Goal: Task Accomplishment & Management: Manage account settings

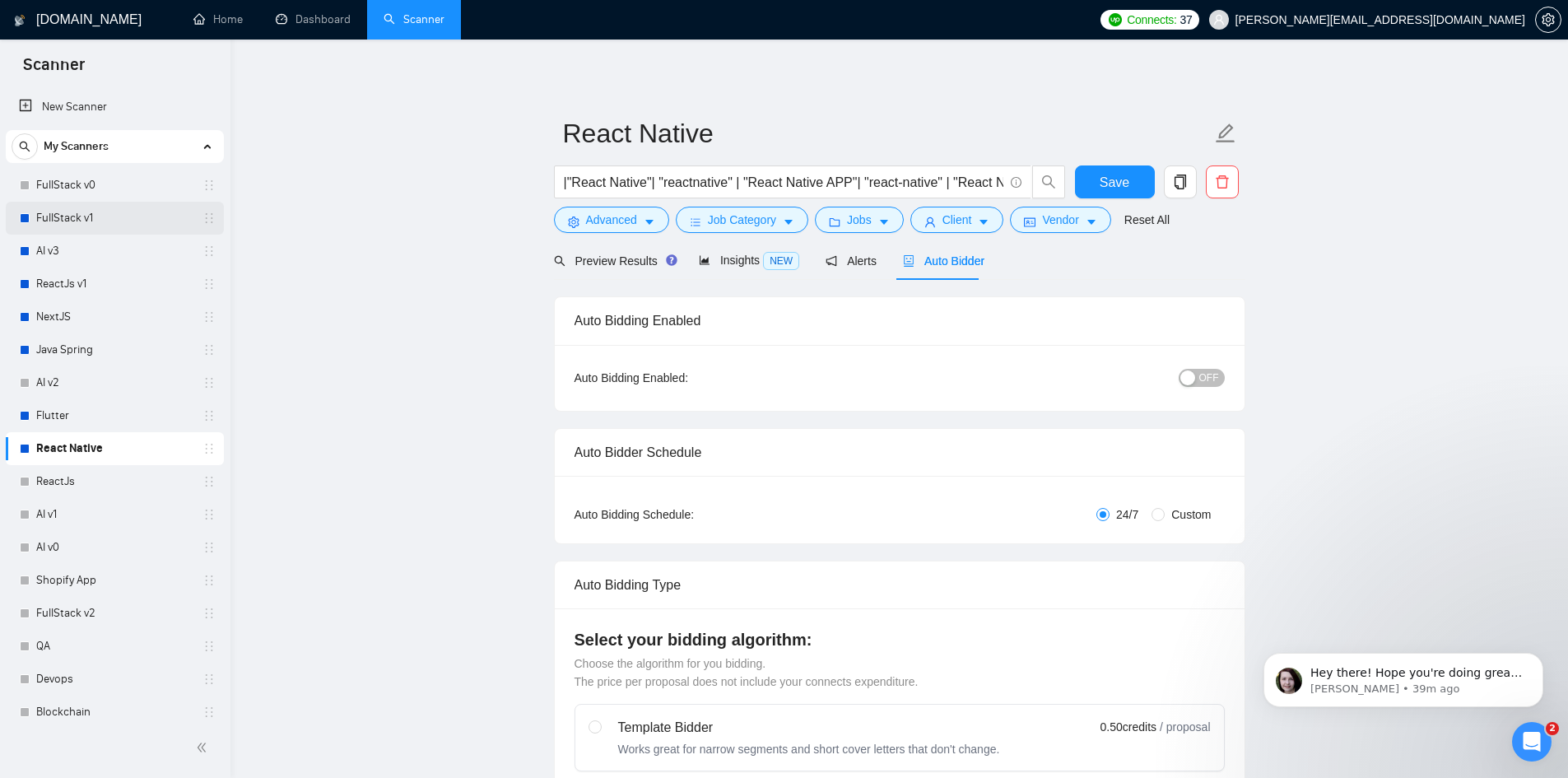
click at [74, 217] on link "FullStack v1" at bounding box center [114, 218] width 157 height 33
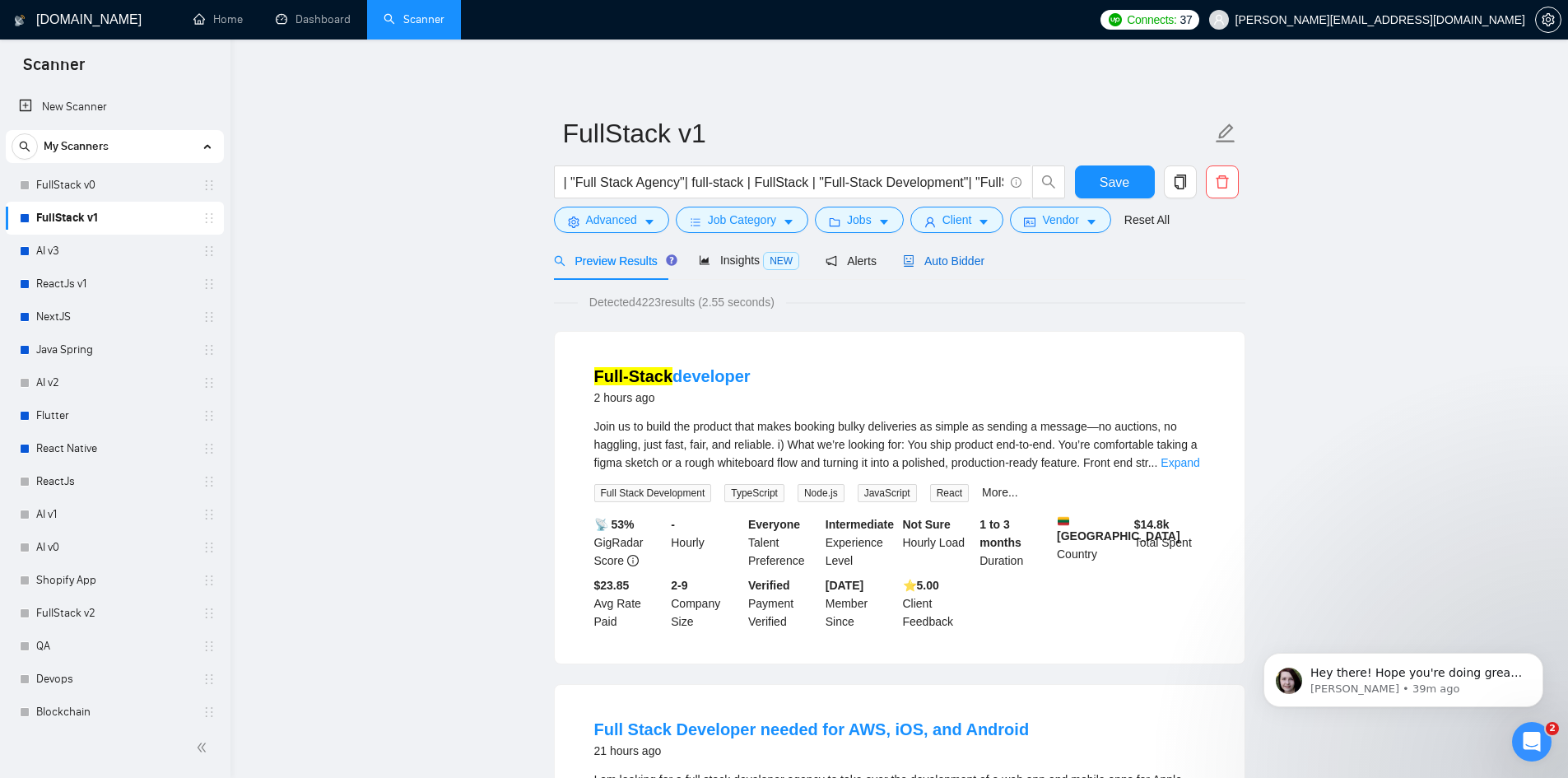
click at [934, 258] on span "Auto Bidder" at bounding box center [944, 261] width 81 height 13
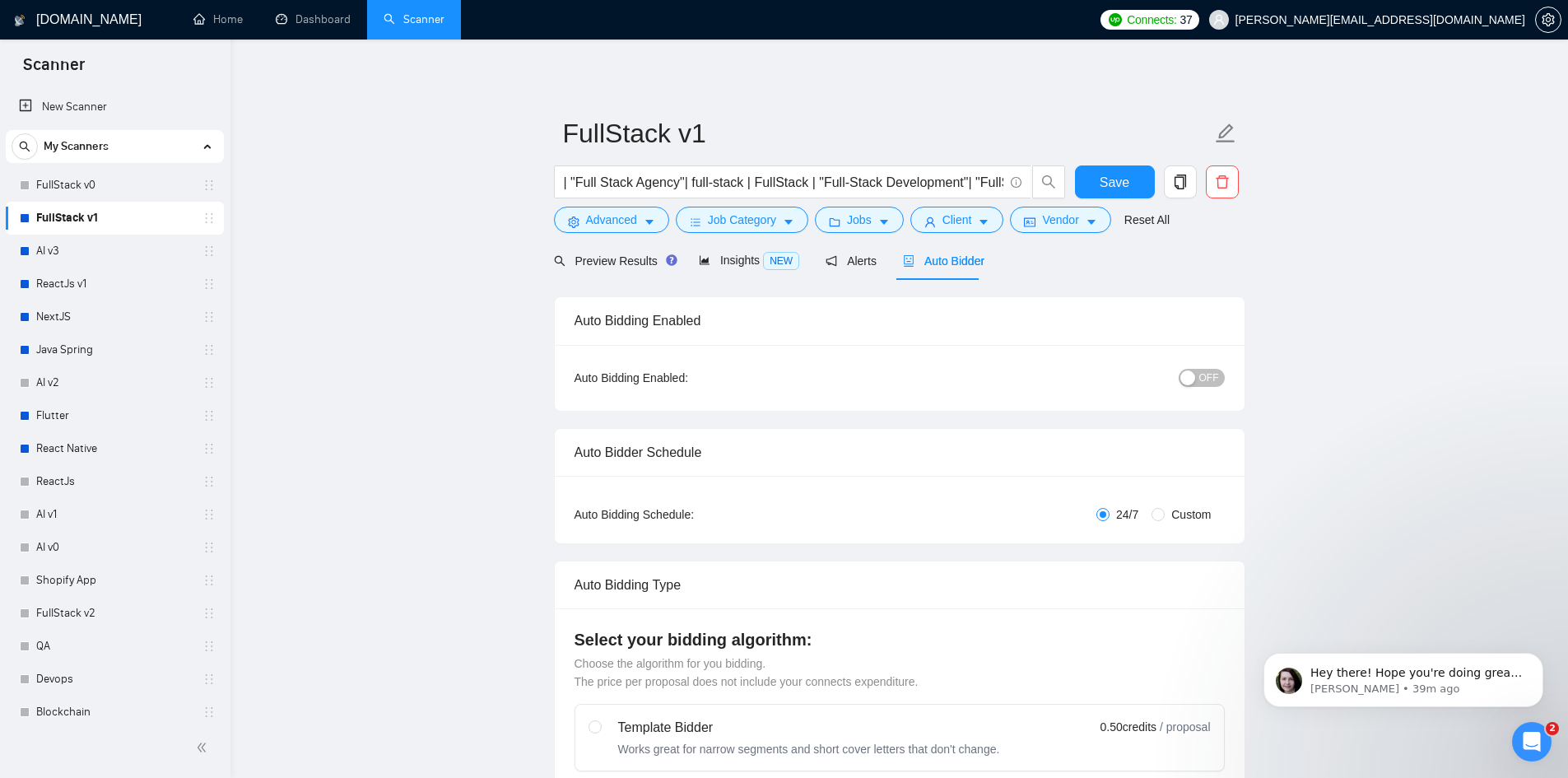
checkbox input "true"
click at [1216, 381] on span "OFF" at bounding box center [1209, 377] width 20 height 18
click at [1106, 187] on span "Save" at bounding box center [1114, 182] width 29 height 21
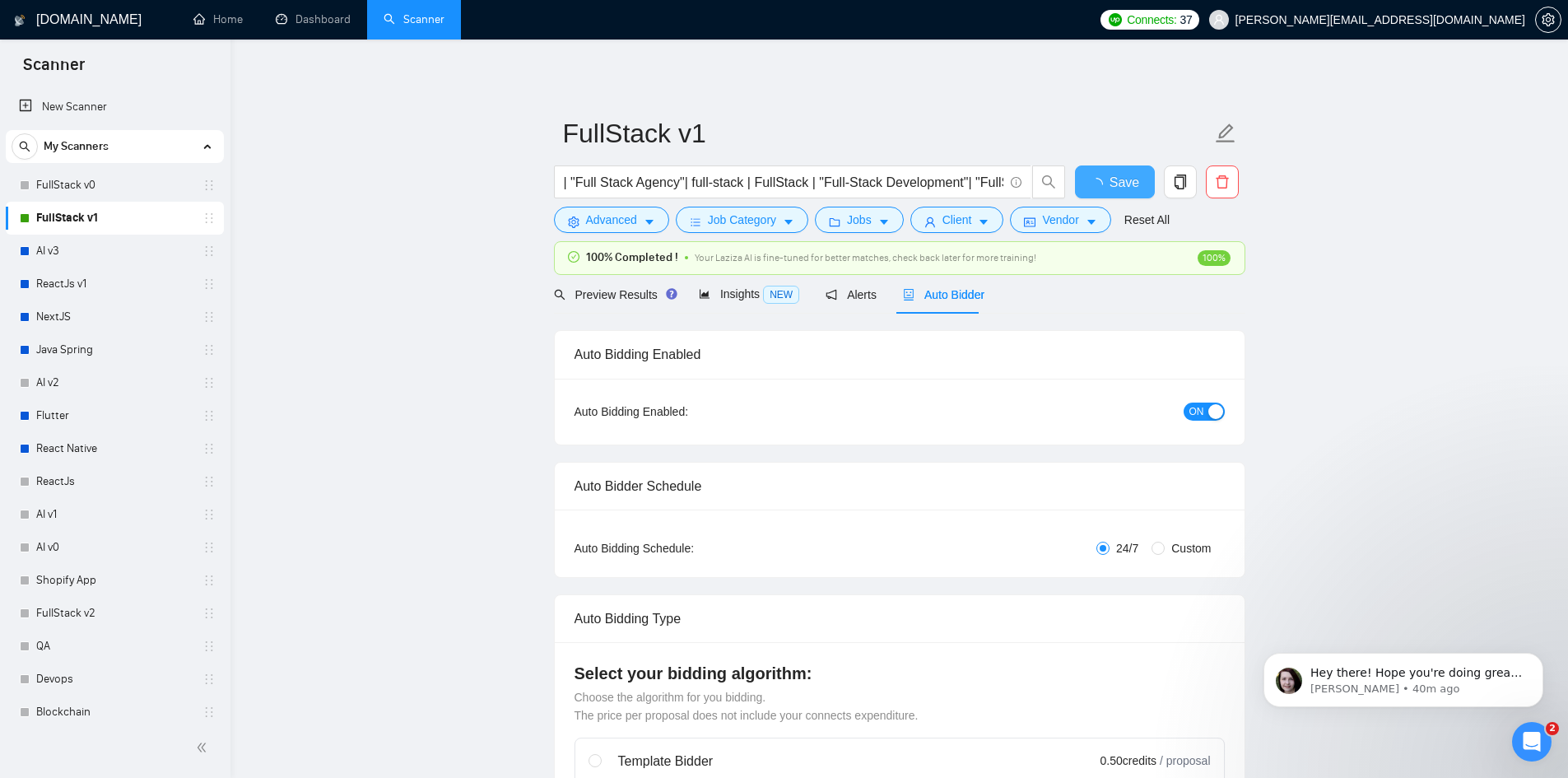
checkbox input "true"
click at [80, 253] on link "AI v3" at bounding box center [114, 250] width 157 height 33
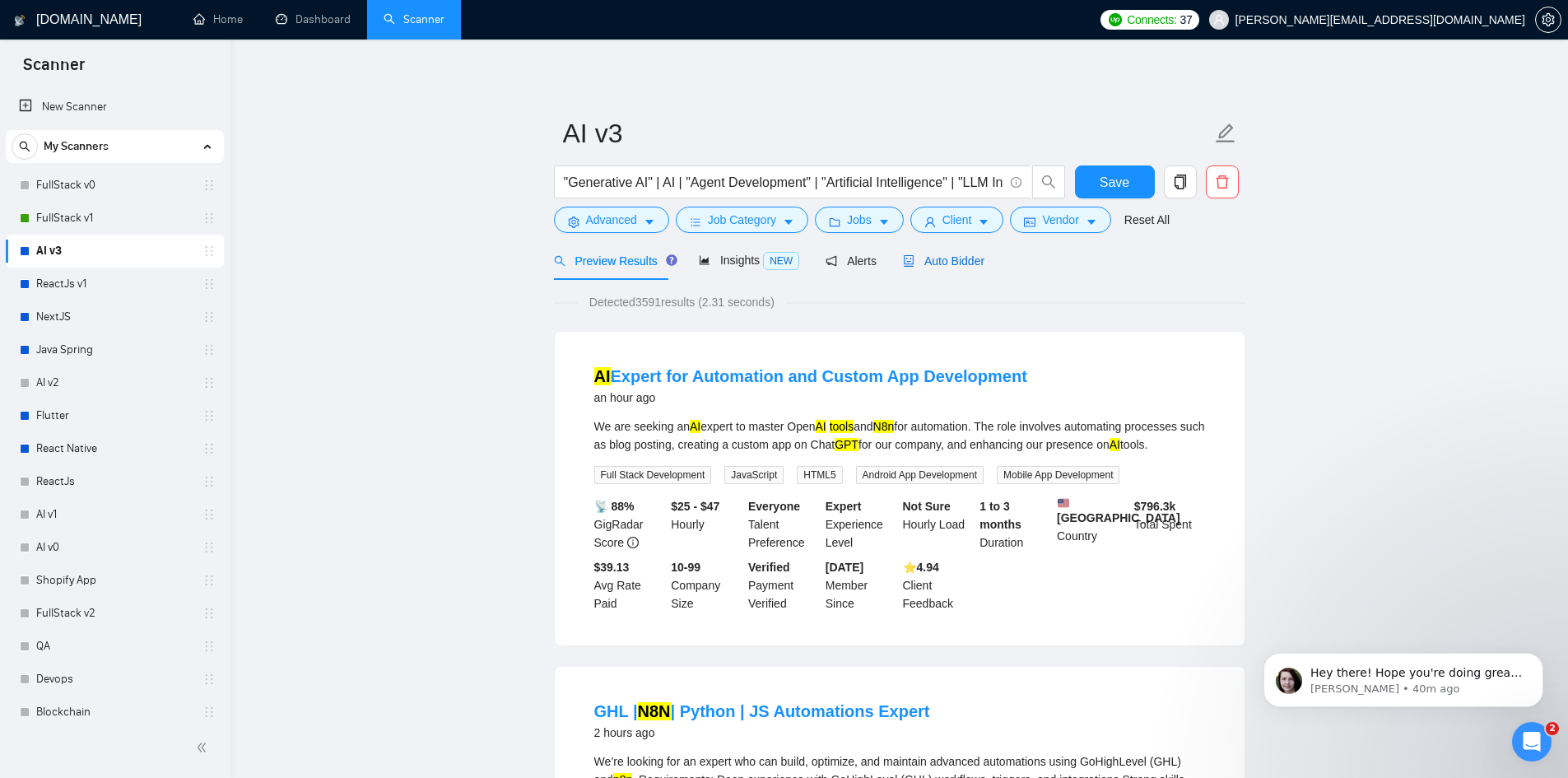
click at [966, 259] on span "Auto Bidder" at bounding box center [944, 261] width 81 height 13
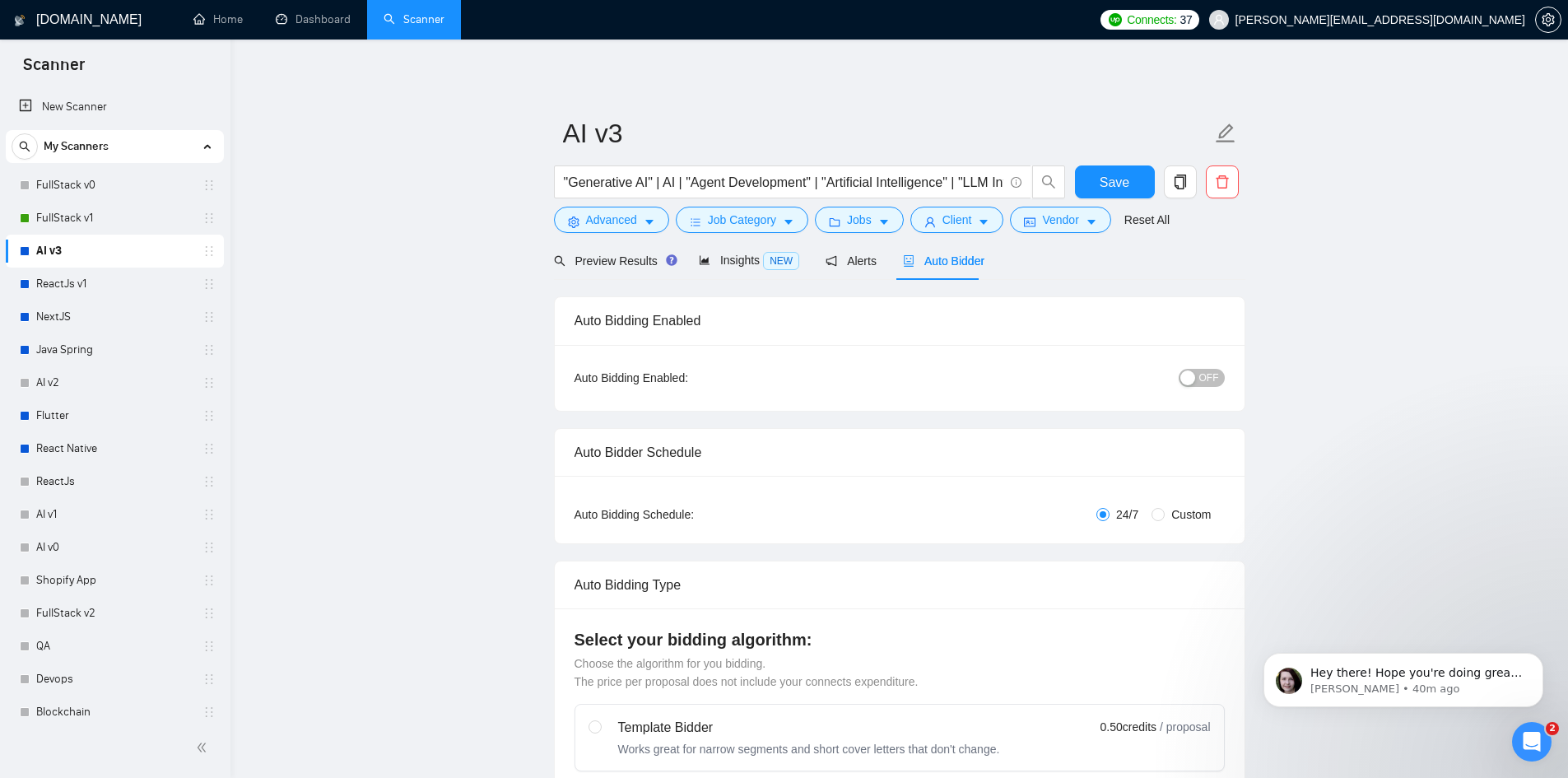
checkbox input "true"
click at [1215, 377] on span "OFF" at bounding box center [1209, 377] width 20 height 18
click at [1105, 180] on span "Save" at bounding box center [1114, 182] width 29 height 21
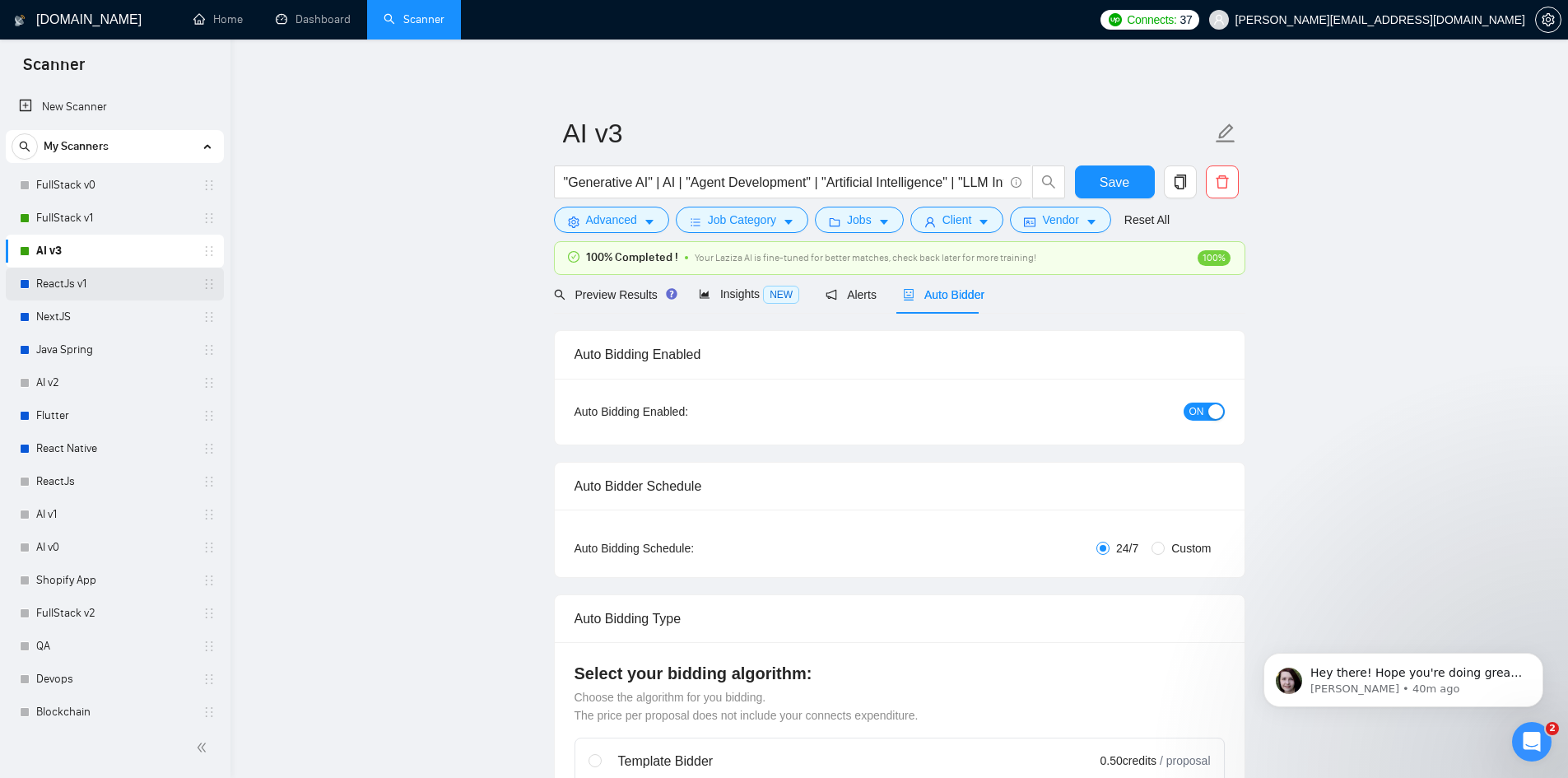
click at [61, 286] on link "ReactJs v1" at bounding box center [114, 283] width 157 height 33
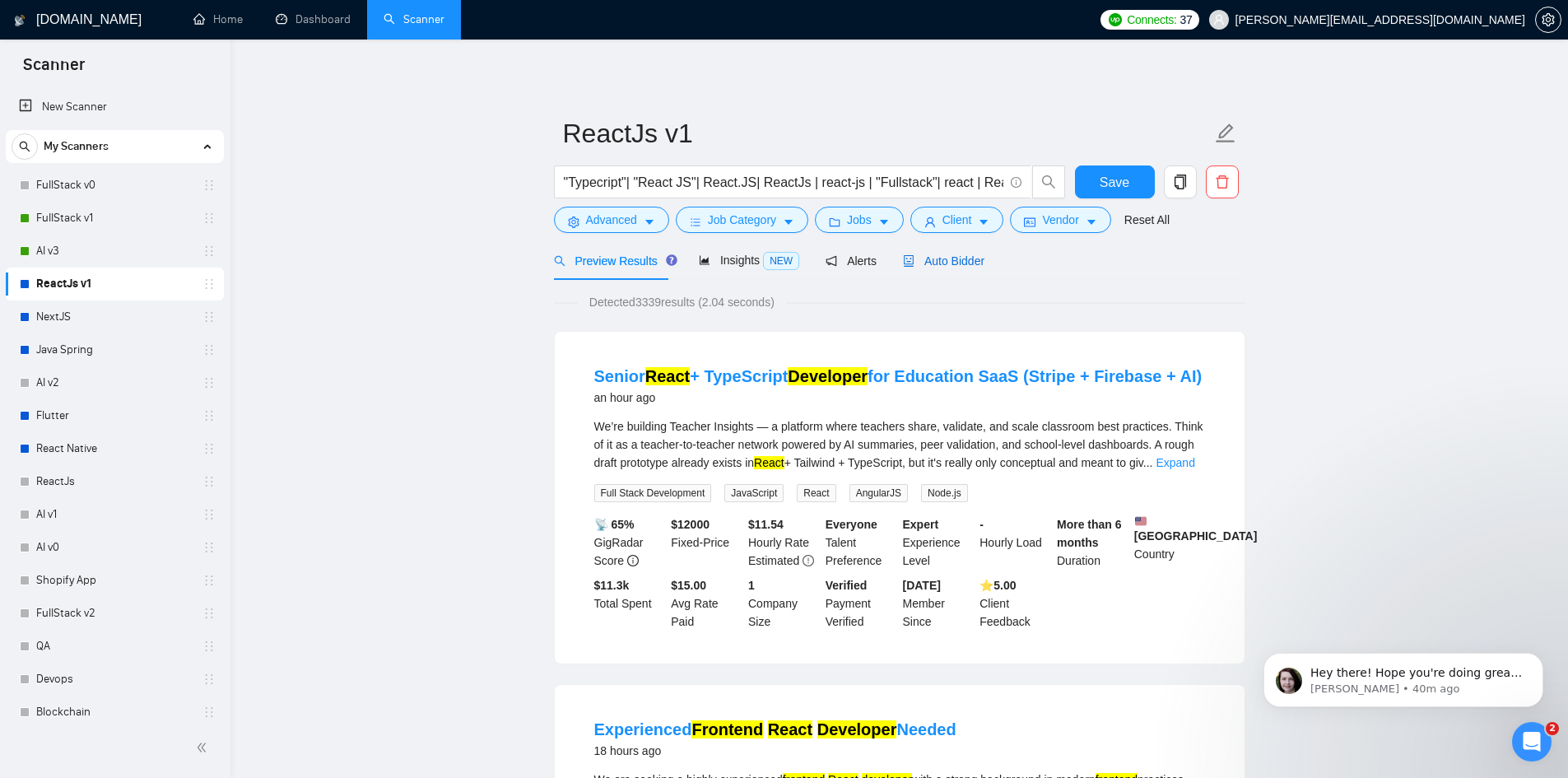
click at [932, 262] on span "Auto Bidder" at bounding box center [944, 261] width 81 height 13
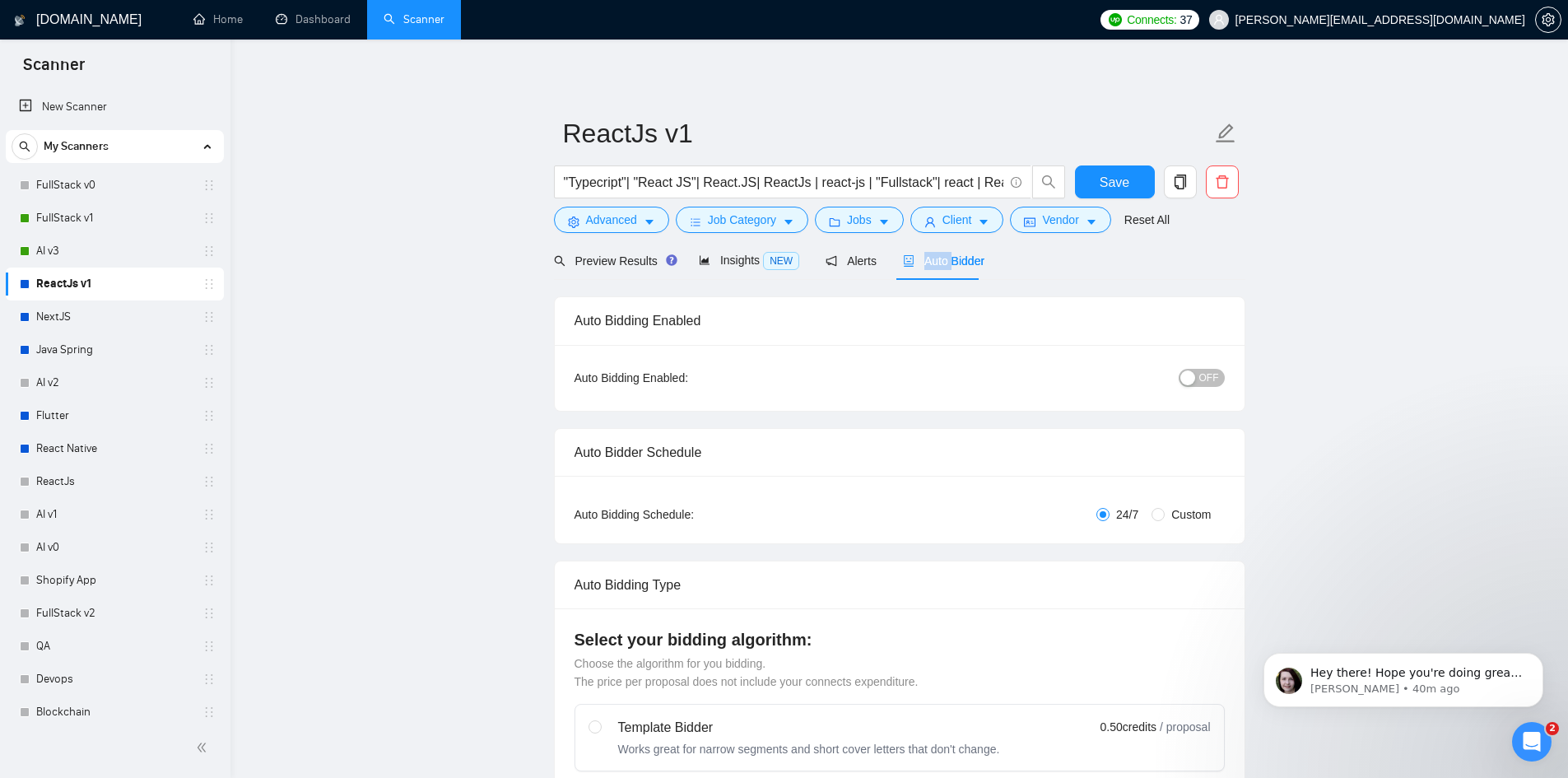
checkbox input "true"
click at [1208, 375] on span "OFF" at bounding box center [1209, 377] width 20 height 18
drag, startPoint x: 1208, startPoint y: 375, endPoint x: 1199, endPoint y: 375, distance: 9.0
click at [1208, 375] on span "OFF" at bounding box center [1209, 377] width 20 height 18
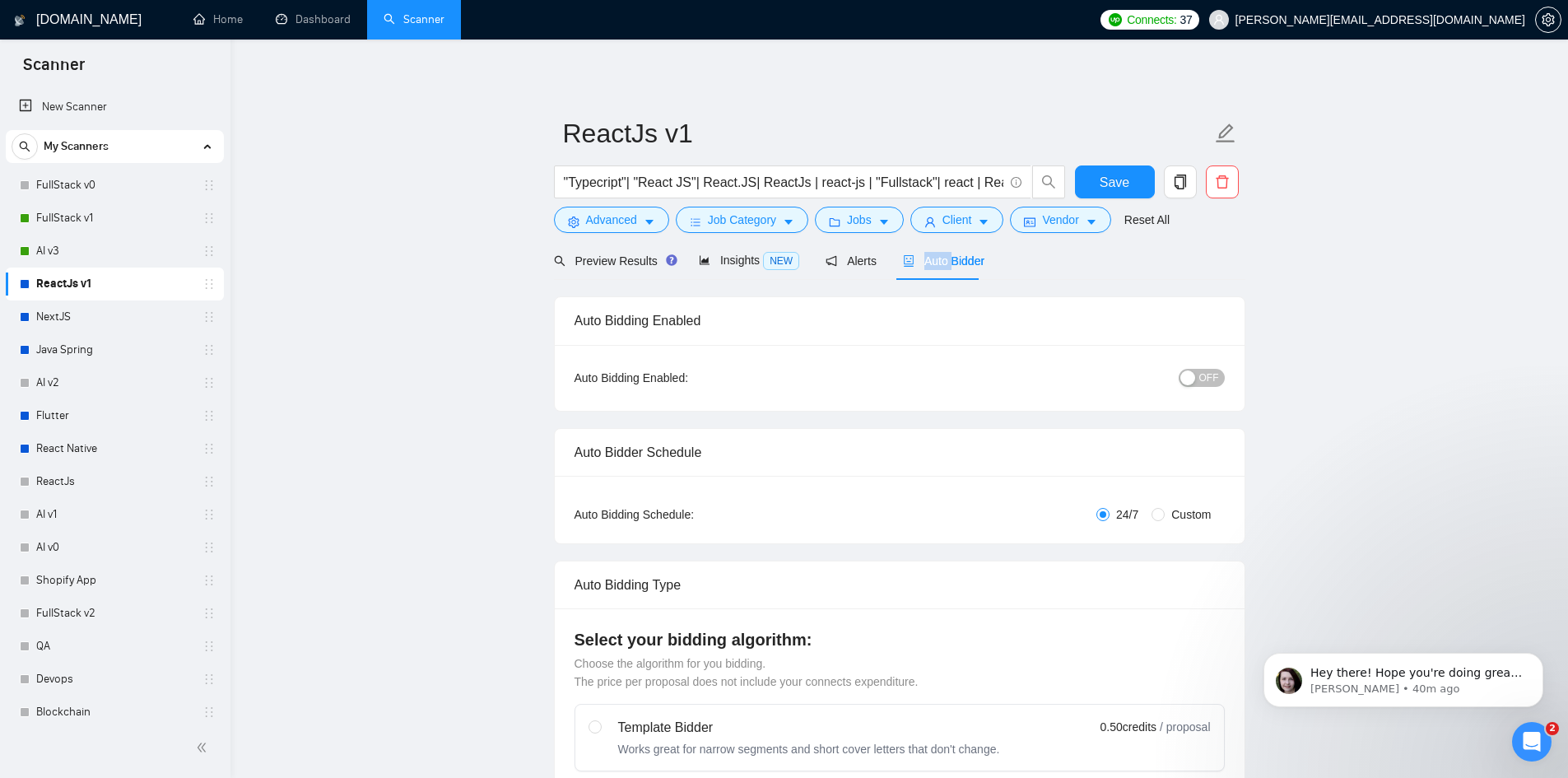
click at [1215, 380] on span "OFF" at bounding box center [1209, 377] width 20 height 18
click at [1110, 180] on span "Save" at bounding box center [1114, 182] width 29 height 21
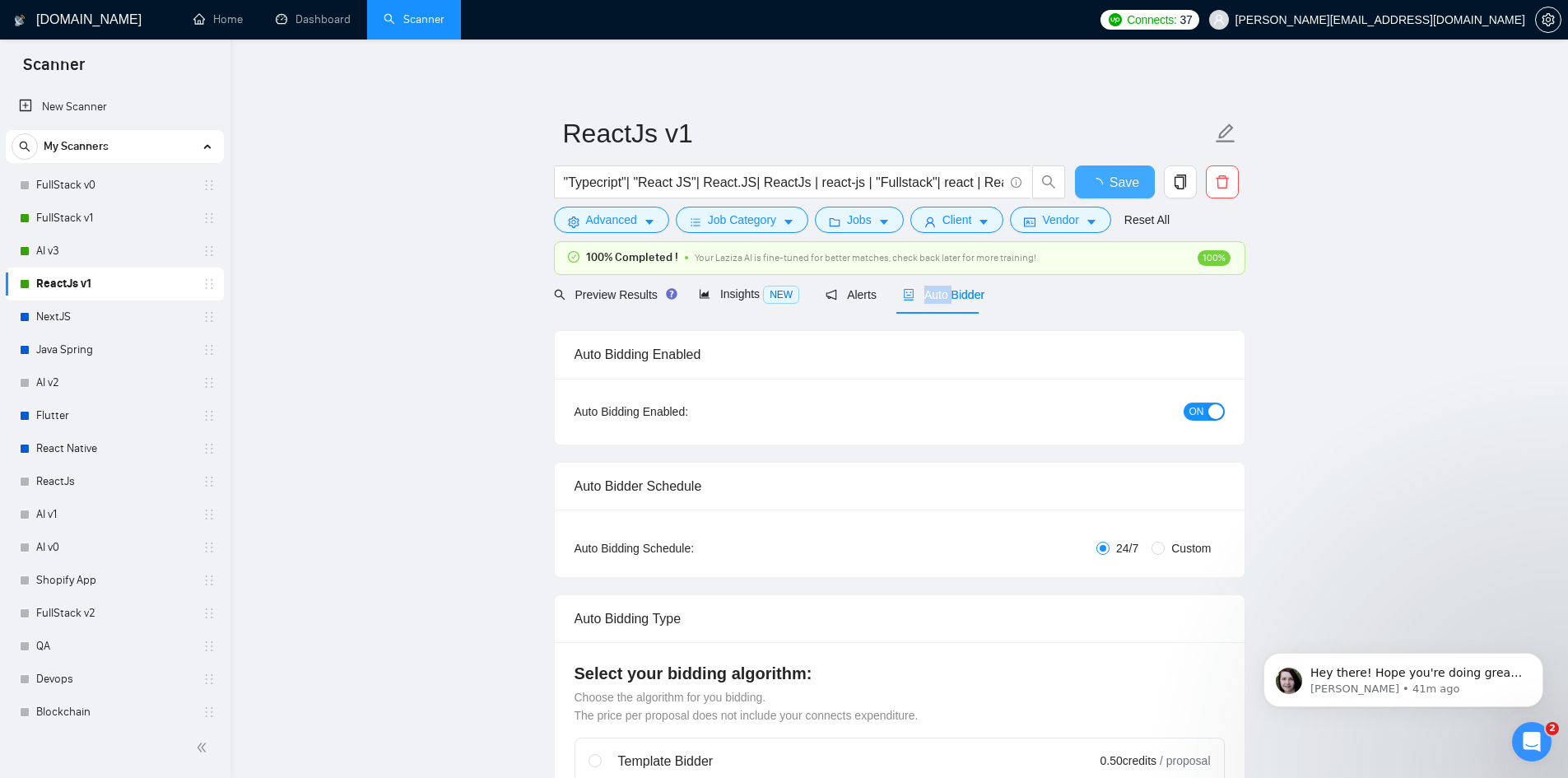
checkbox input "true"
click at [55, 314] on link "NextJS" at bounding box center [114, 316] width 157 height 33
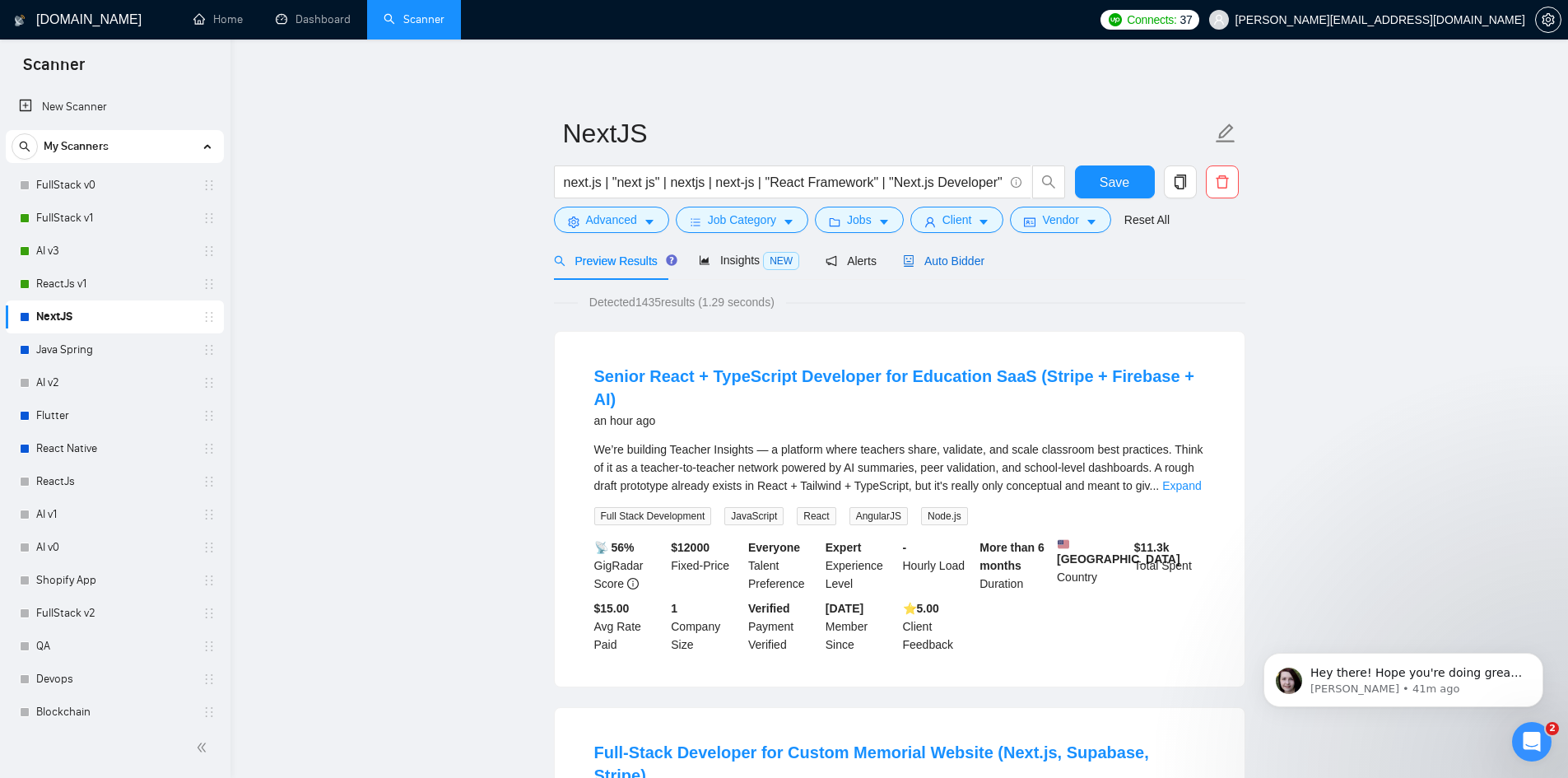
click at [956, 260] on span "Auto Bidder" at bounding box center [944, 261] width 81 height 13
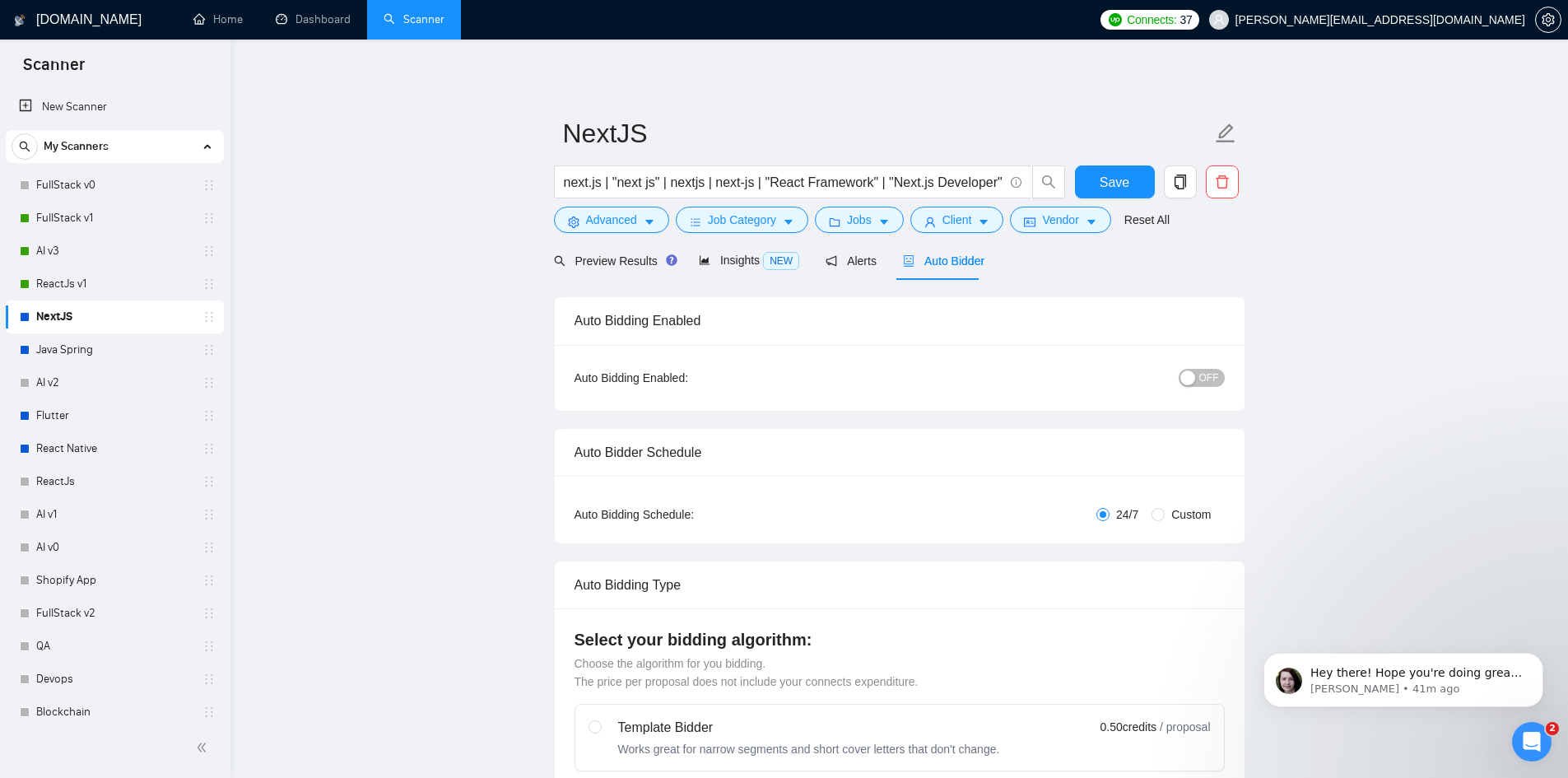
checkbox input "true"
click at [1212, 377] on span "OFF" at bounding box center [1209, 377] width 20 height 18
click at [1105, 181] on span "Save" at bounding box center [1114, 182] width 29 height 21
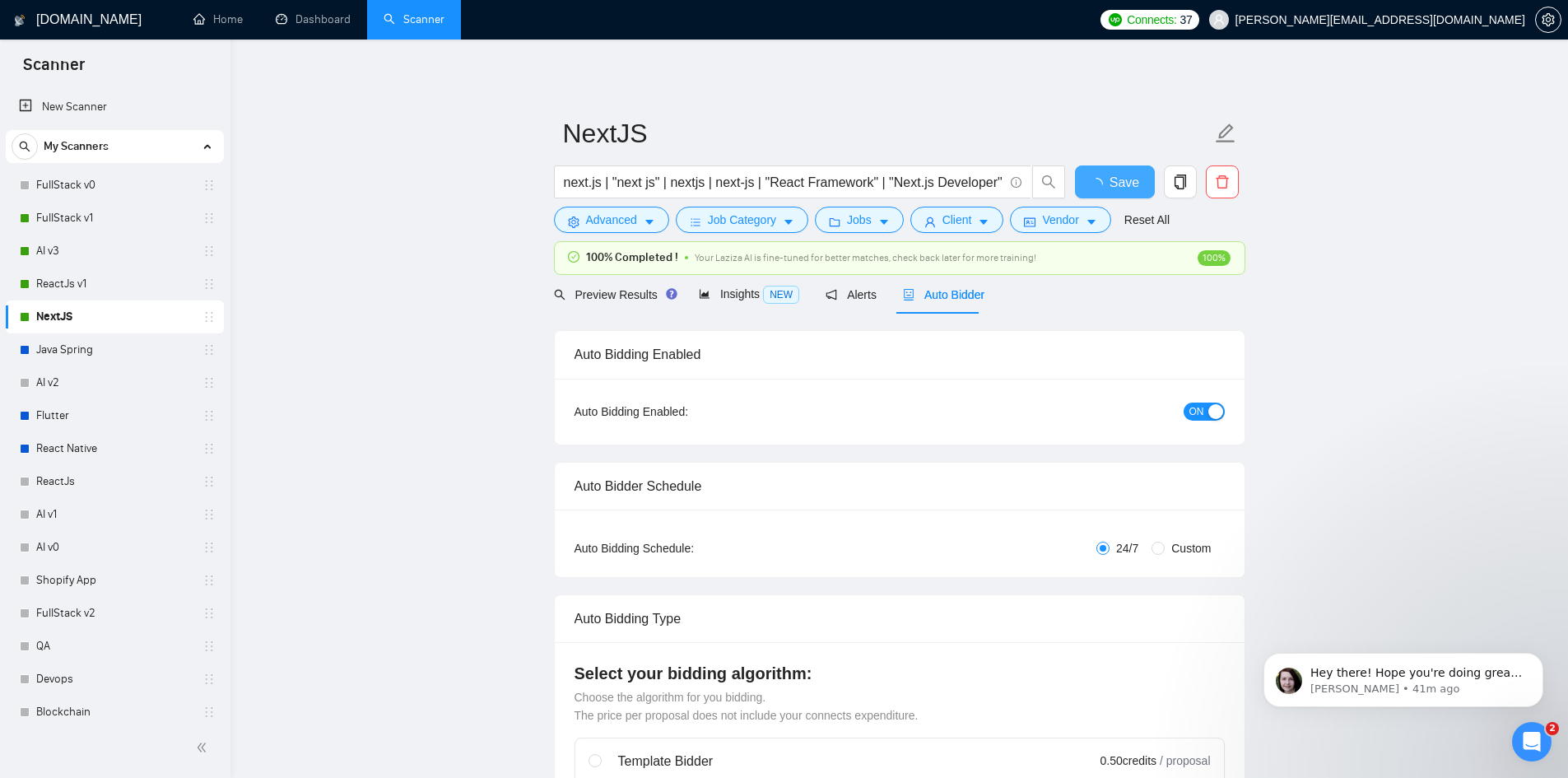
checkbox input "true"
click at [64, 348] on link "Java Spring" at bounding box center [114, 349] width 157 height 33
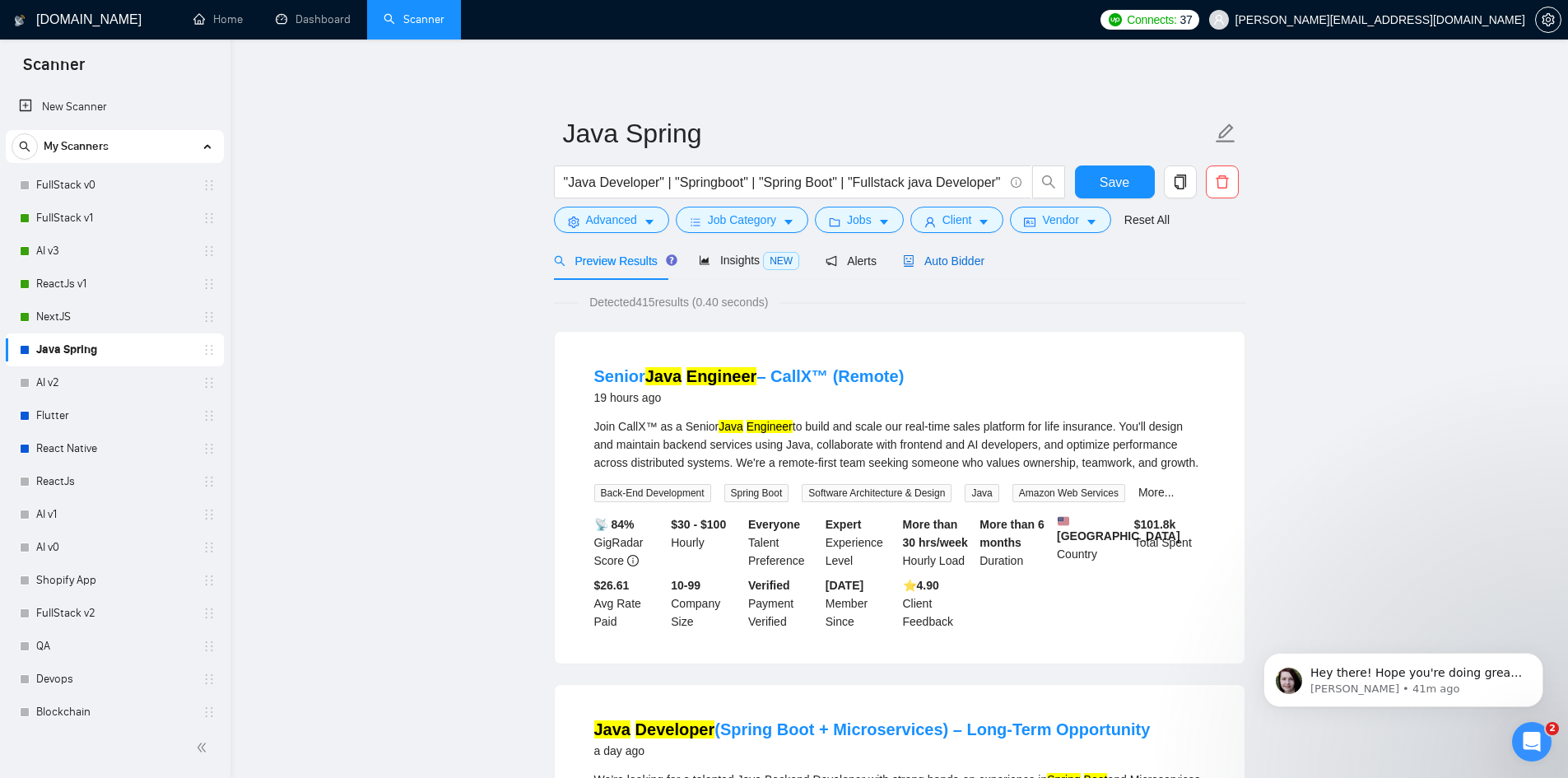
click at [945, 258] on span "Auto Bidder" at bounding box center [944, 261] width 81 height 13
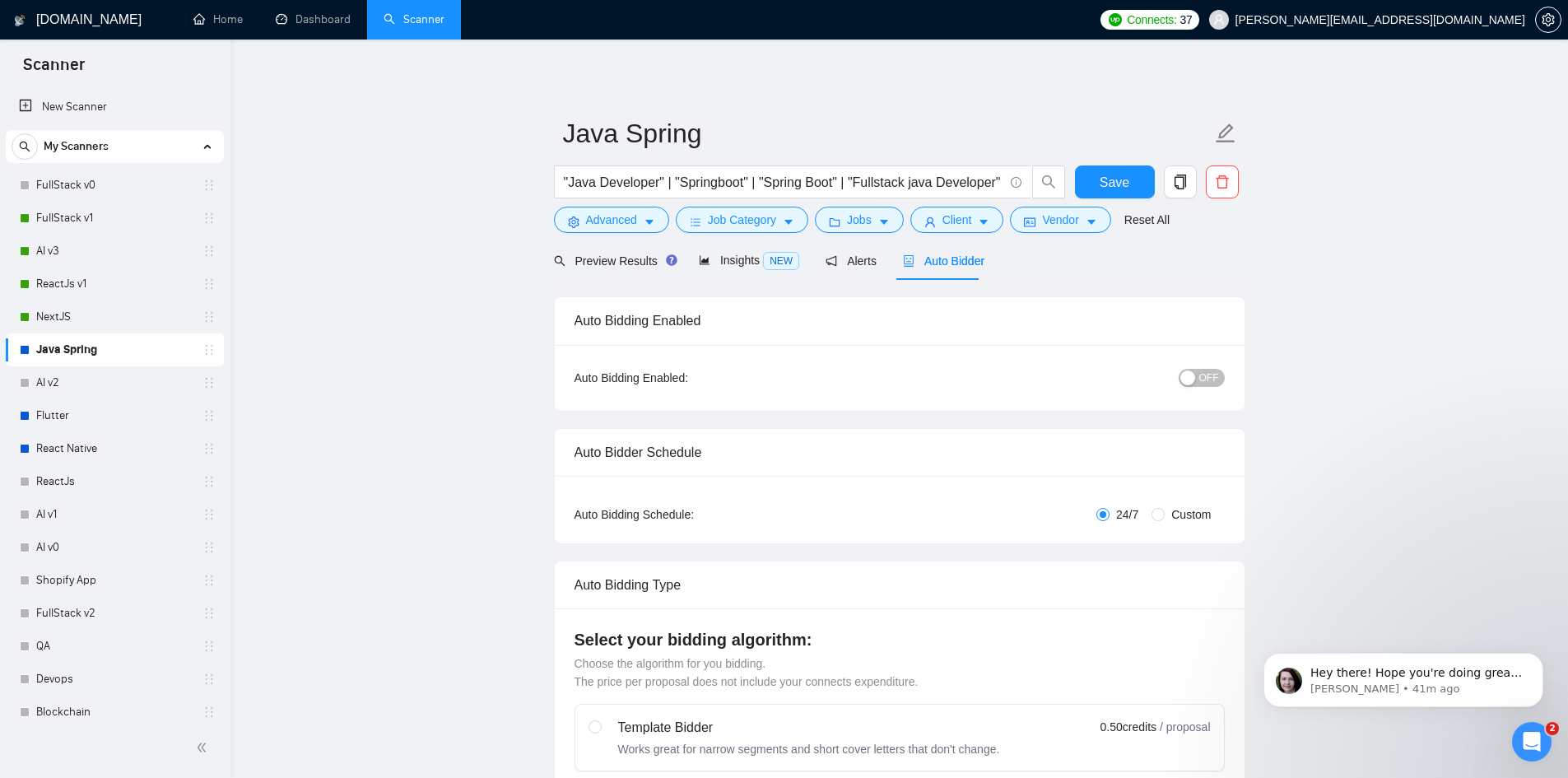
checkbox input "true"
click at [1218, 378] on span "OFF" at bounding box center [1209, 377] width 20 height 18
click at [1215, 374] on span "OFF" at bounding box center [1209, 377] width 20 height 18
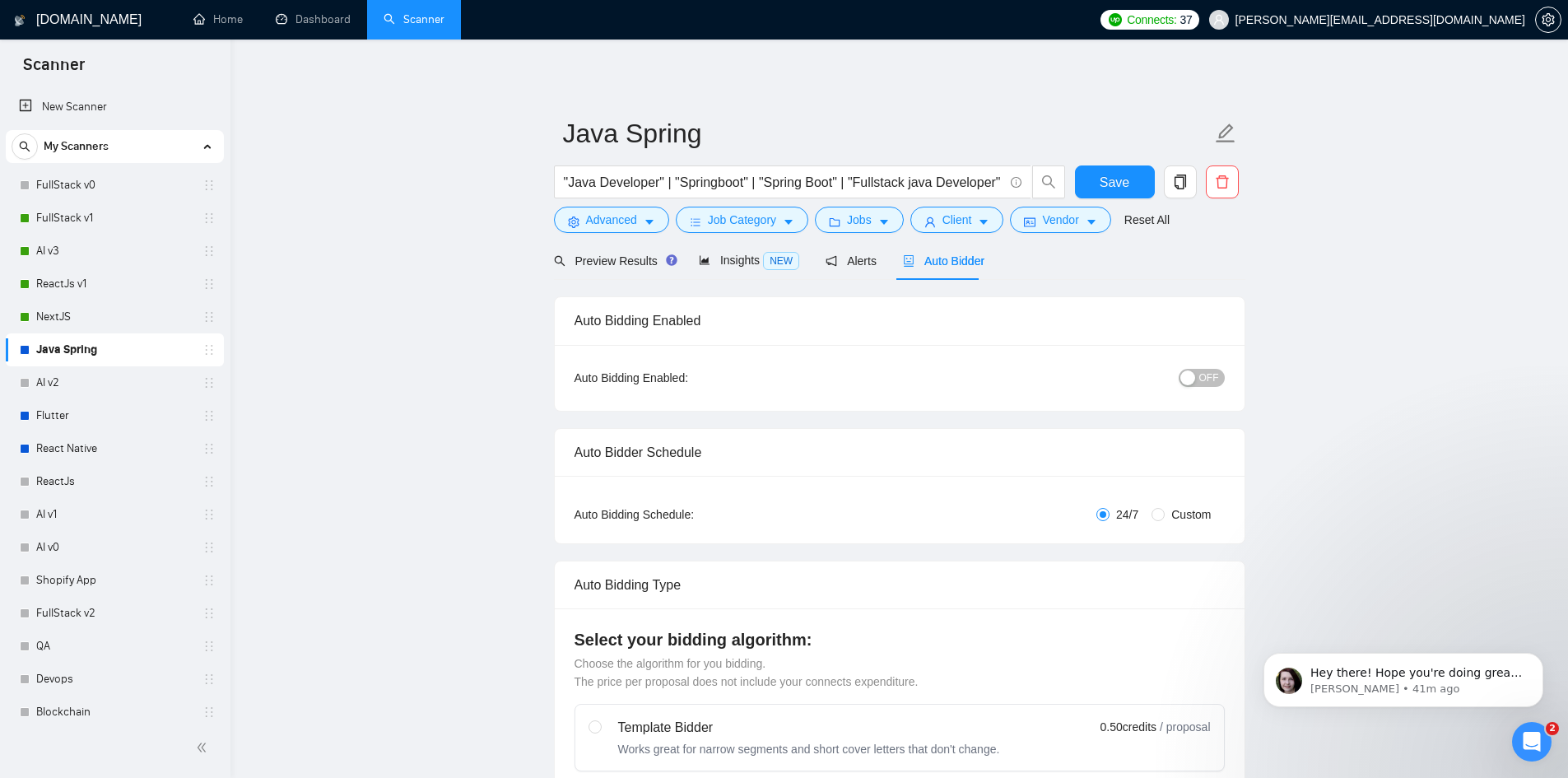
click at [1215, 374] on span "OFF" at bounding box center [1209, 377] width 20 height 18
click at [1207, 378] on span "OFF" at bounding box center [1209, 377] width 20 height 18
click at [1110, 182] on span "Save" at bounding box center [1114, 182] width 29 height 21
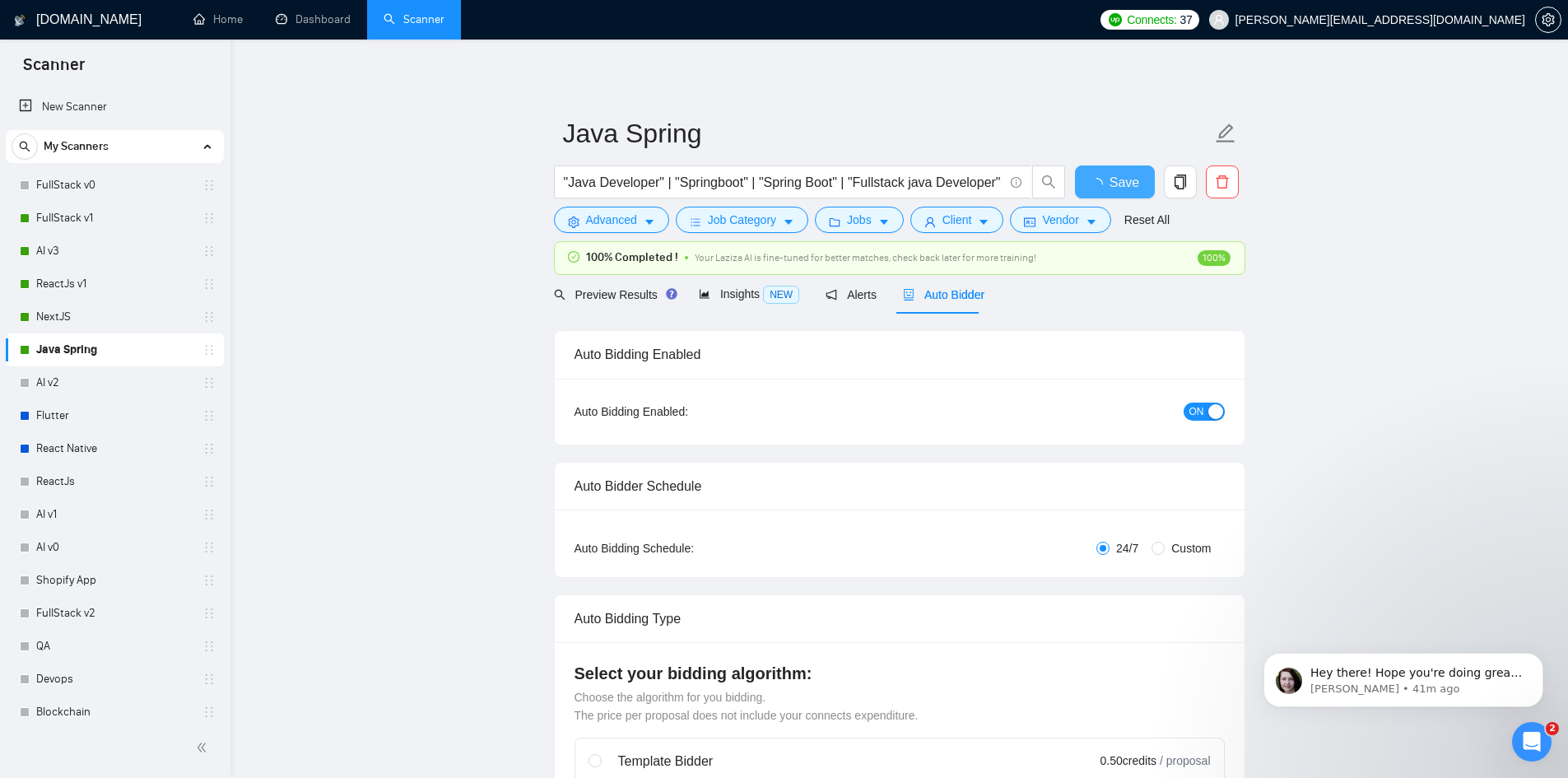
checkbox input "true"
